Goal: Entertainment & Leisure: Consume media (video, audio)

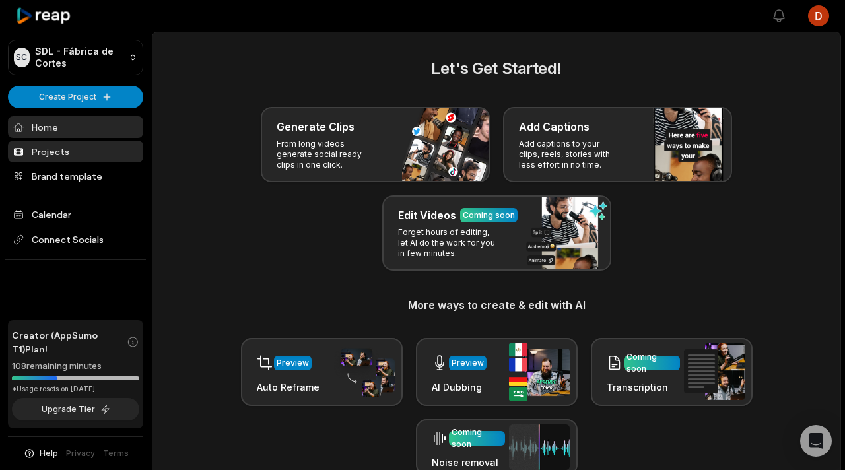
click at [87, 147] on link "Projects" at bounding box center [75, 152] width 135 height 22
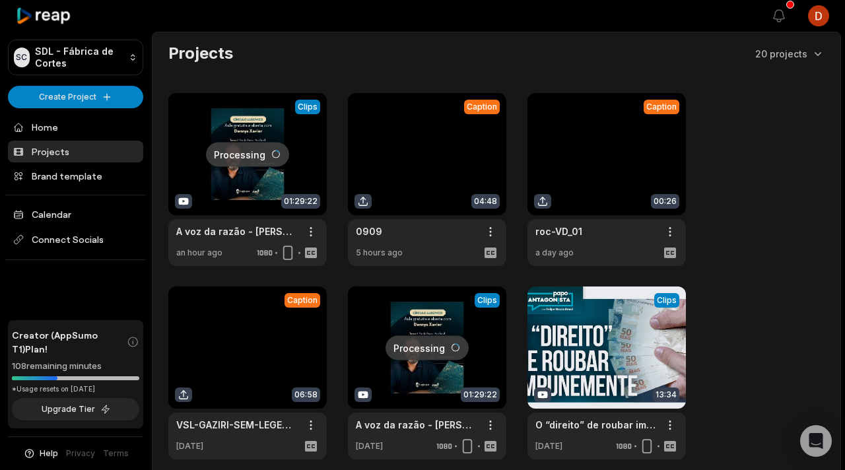
click at [284, 189] on link at bounding box center [247, 179] width 158 height 173
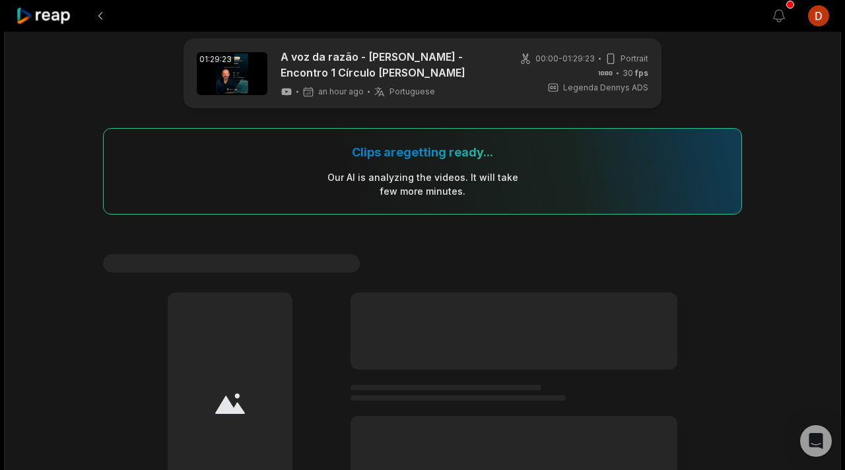
scroll to position [20, 0]
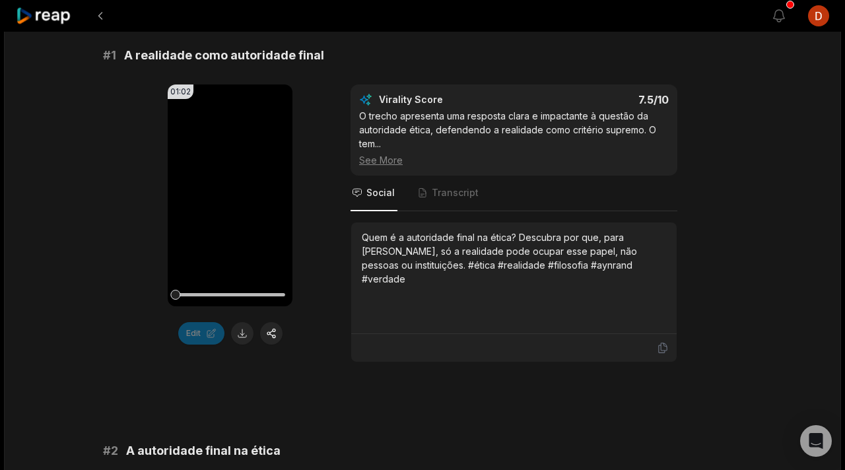
scroll to position [214, 0]
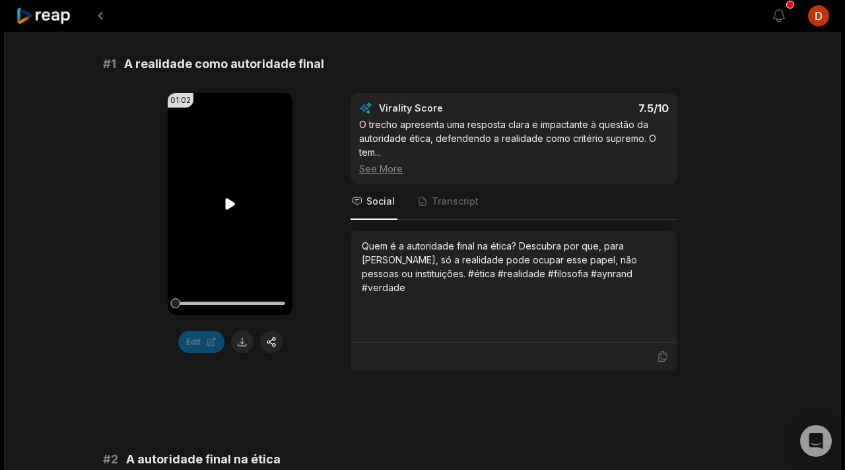
click at [227, 207] on icon at bounding box center [230, 204] width 10 height 11
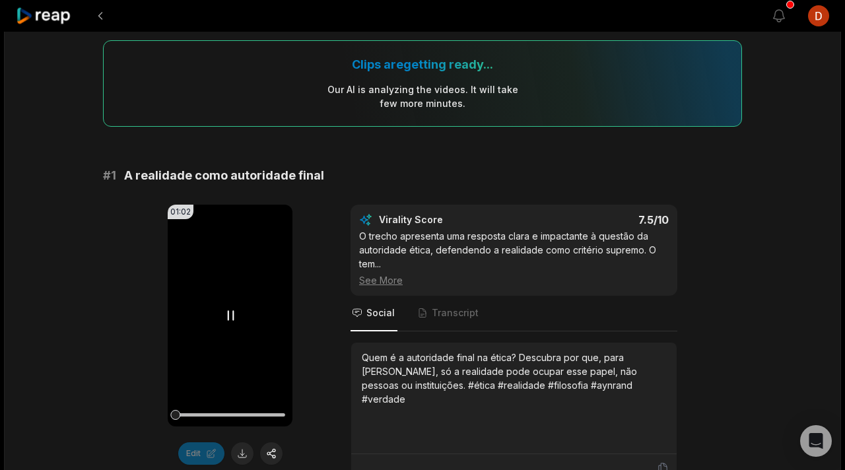
scroll to position [144, 0]
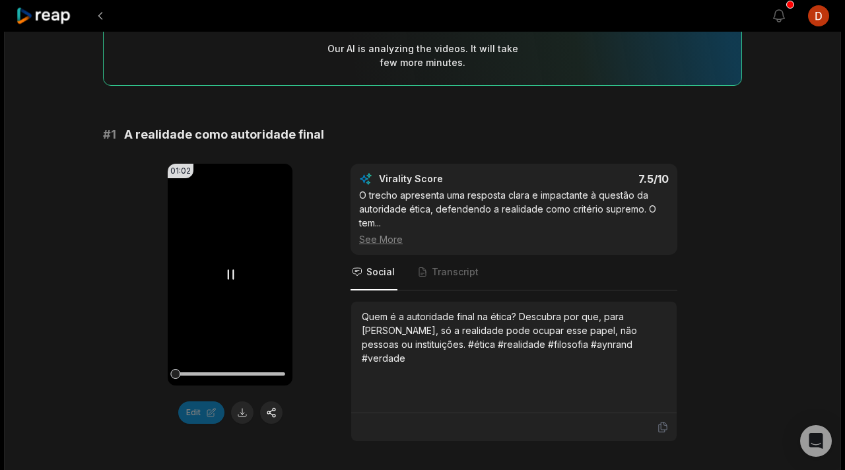
click at [217, 241] on video "Your browser does not support mp4 format." at bounding box center [230, 275] width 125 height 222
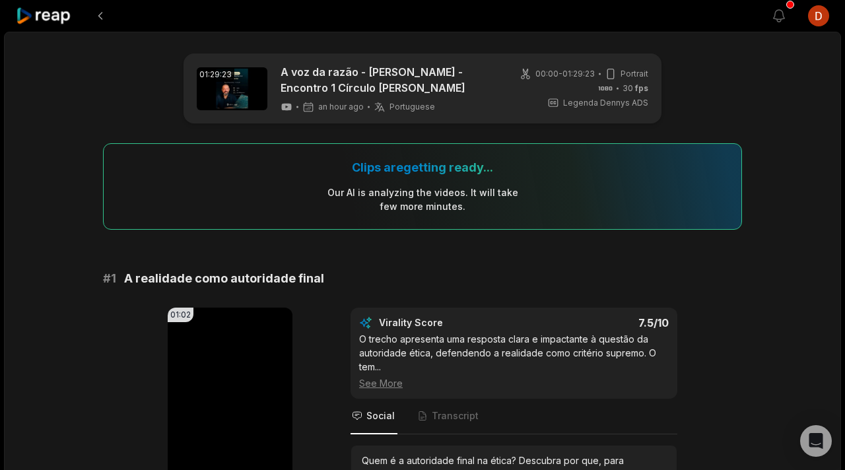
click at [55, 19] on icon at bounding box center [44, 16] width 56 height 18
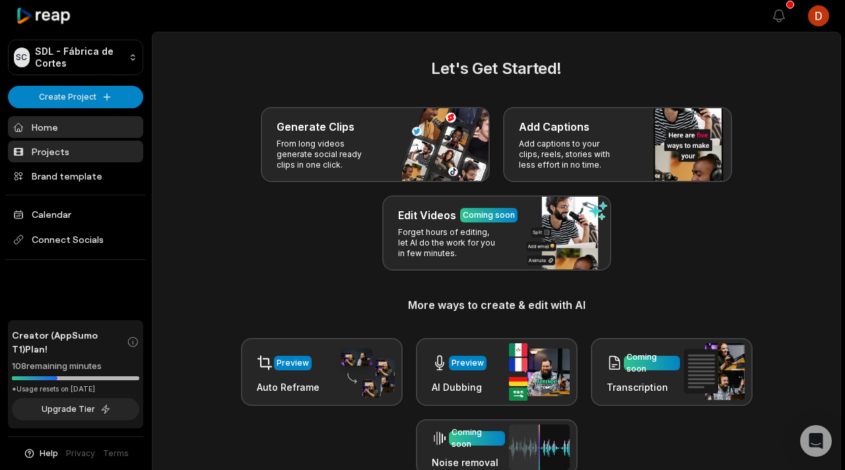
click at [64, 153] on link "Projects" at bounding box center [75, 152] width 135 height 22
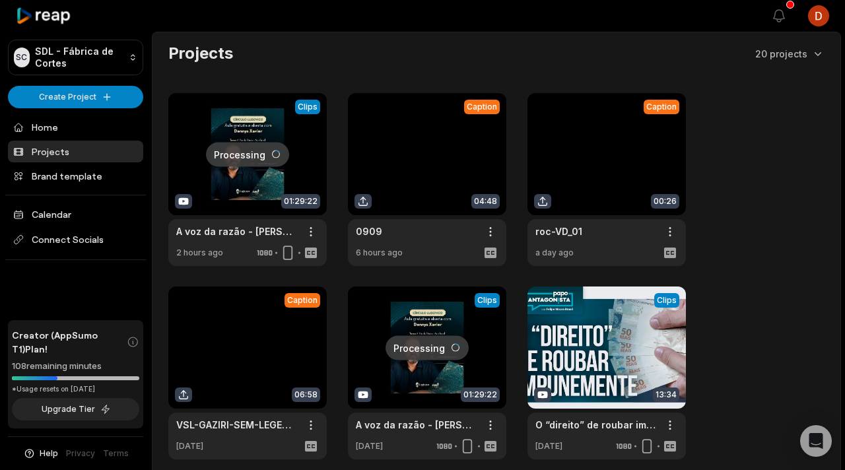
click at [261, 188] on link at bounding box center [247, 179] width 158 height 173
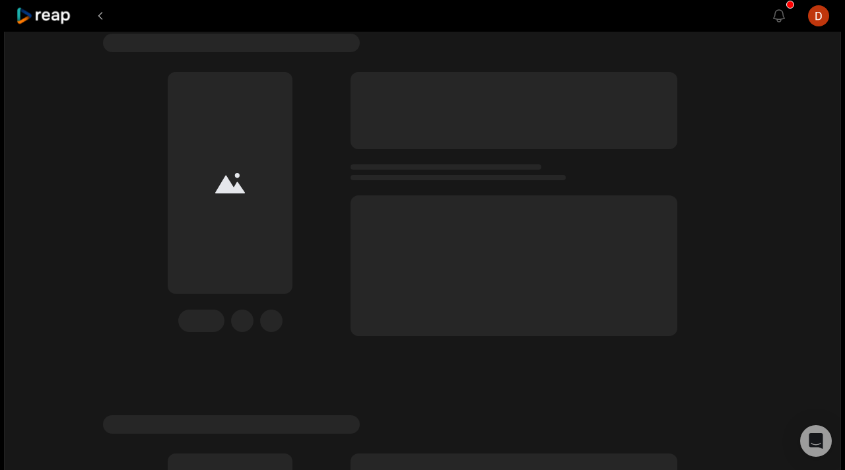
scroll to position [244, 0]
